Goal: Book appointment/travel/reservation

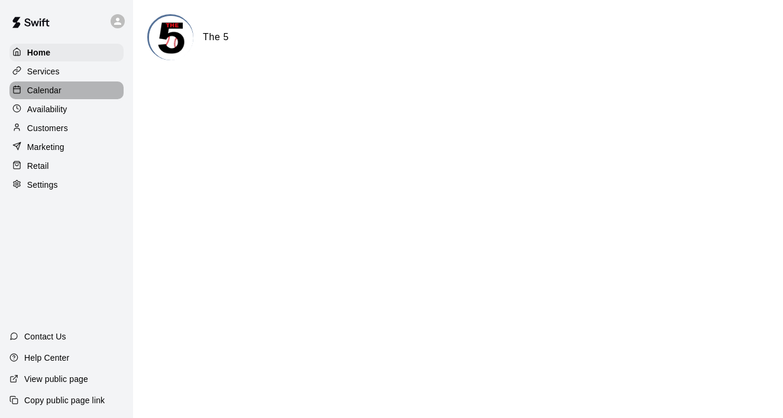
click at [89, 90] on div "Calendar" at bounding box center [66, 91] width 114 height 18
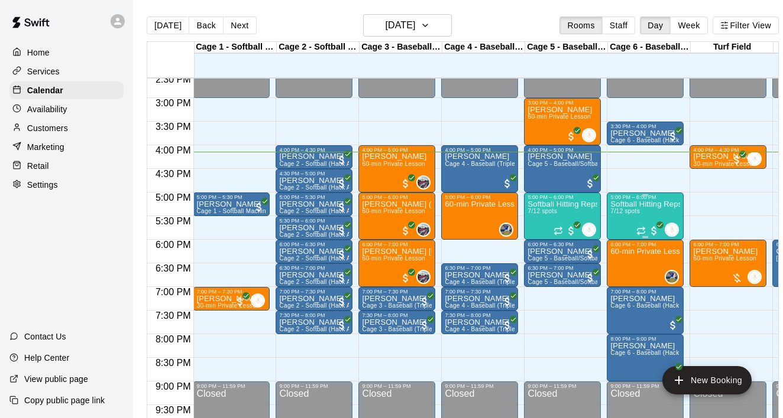
click at [610, 226] on div "5:00 PM – 6:00 PM Softball Hitting Reps 7/12 spots 0" at bounding box center [644, 216] width 77 height 47
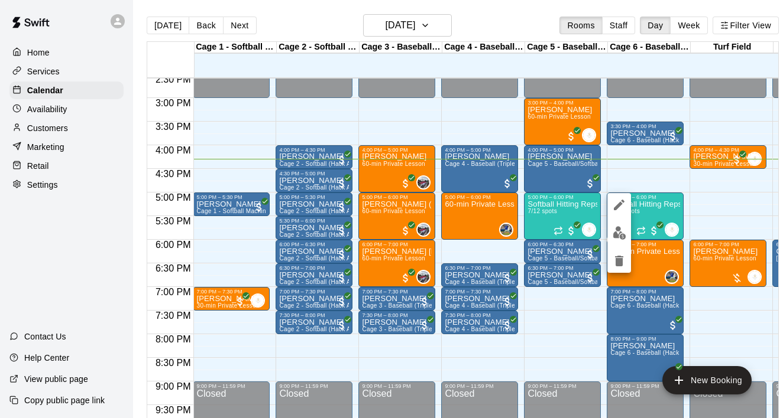
click at [744, 190] on div at bounding box center [391, 209] width 783 height 418
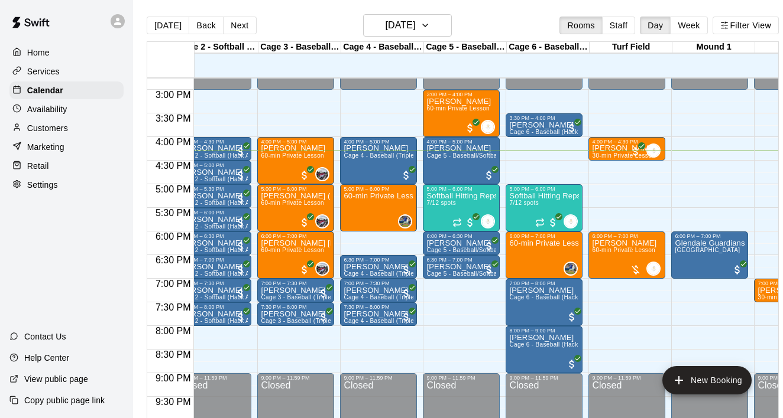
scroll to position [0, 68]
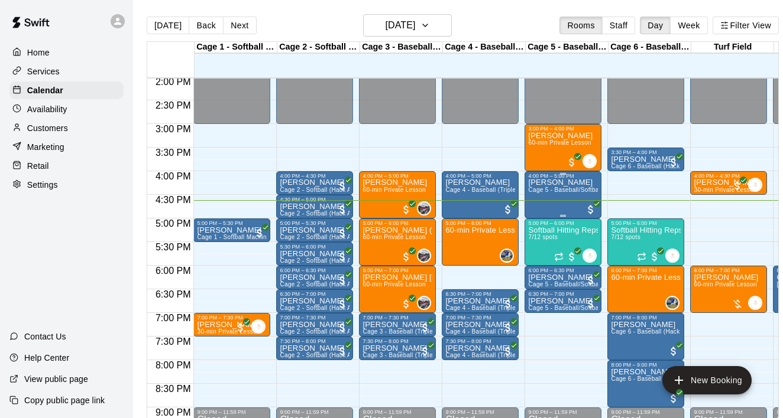
scroll to position [663, 0]
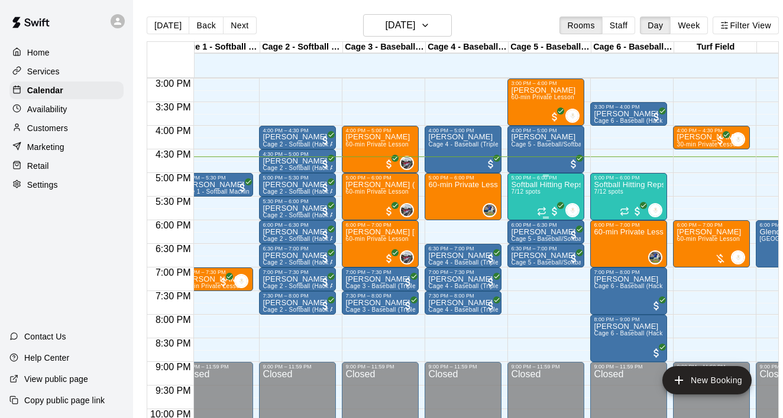
click at [577, 194] on div "Softball Hitting Reps 7/12 spots" at bounding box center [546, 390] width 70 height 418
